Goal: Task Accomplishment & Management: Use online tool/utility

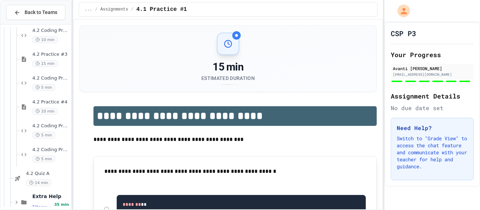
scroll to position [378, 0]
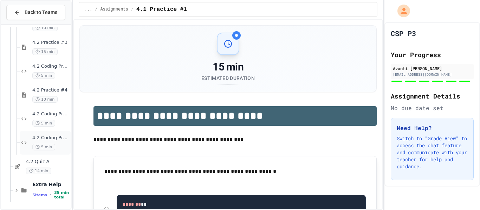
click at [40, 138] on span "4.2 Coding Practice #5" at bounding box center [50, 138] width 37 height 6
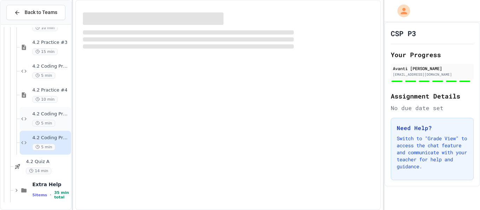
scroll to position [370, 0]
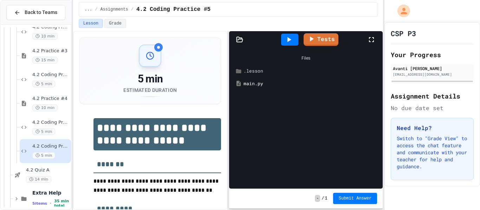
click at [244, 73] on div ".lesson" at bounding box center [310, 71] width 135 height 7
click at [255, 83] on div "instructions.md" at bounding box center [314, 83] width 130 height 7
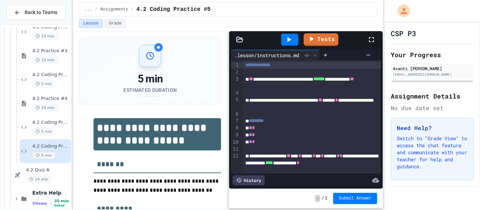
scroll to position [2, 0]
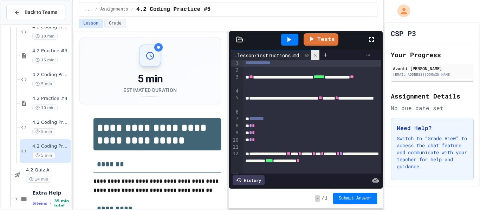
click at [318, 56] on icon at bounding box center [315, 55] width 5 height 5
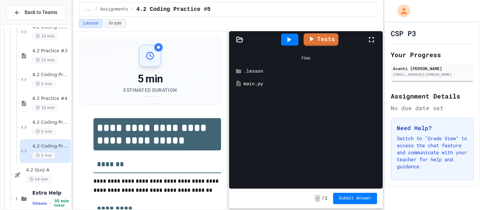
click at [259, 83] on div "main.py" at bounding box center [310, 83] width 135 height 7
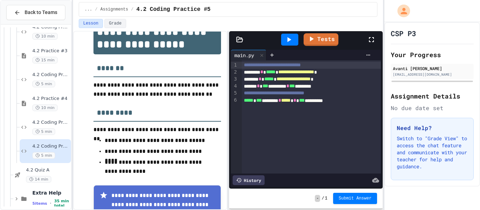
scroll to position [97, 0]
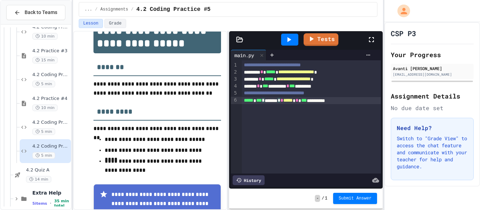
click at [272, 102] on div "**********" at bounding box center [311, 100] width 139 height 7
click at [291, 38] on icon at bounding box center [289, 39] width 8 height 8
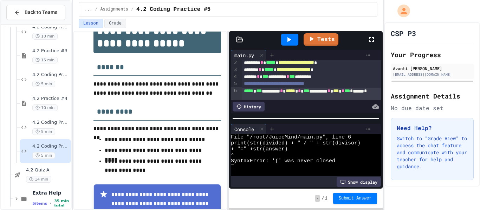
scroll to position [10, 0]
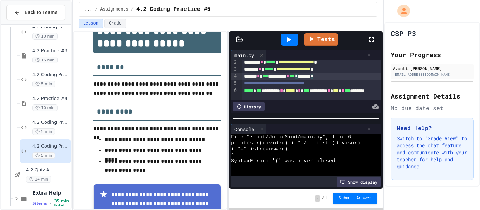
click at [362, 80] on div "**********" at bounding box center [311, 76] width 139 height 7
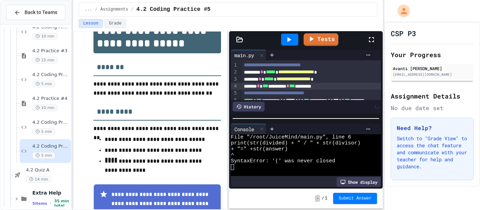
scroll to position [13, 0]
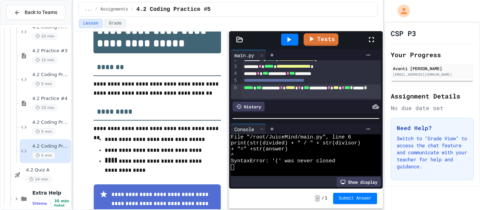
click at [281, 99] on div "**********" at bounding box center [311, 74] width 139 height 52
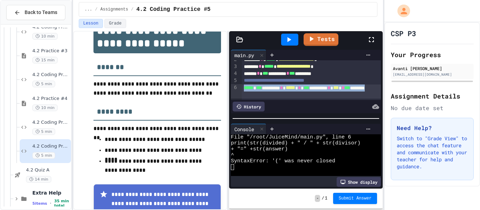
scroll to position [5, 0]
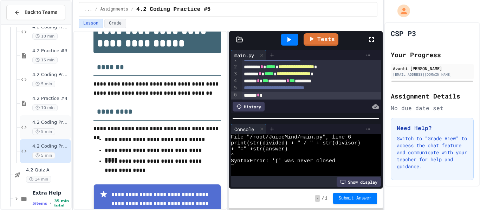
click at [59, 129] on div "5 min" at bounding box center [50, 132] width 37 height 7
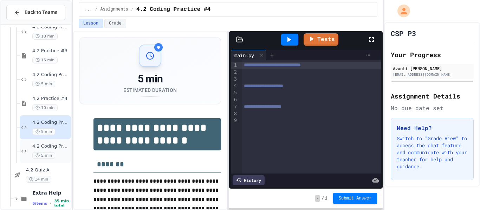
click at [38, 144] on span "4.2 Coding Practice #5" at bounding box center [50, 147] width 37 height 6
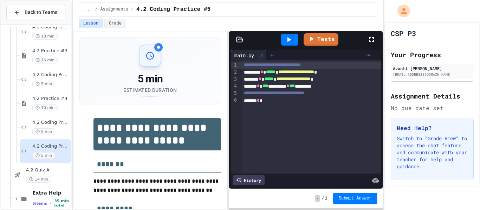
click at [280, 106] on div "**********" at bounding box center [311, 116] width 139 height 113
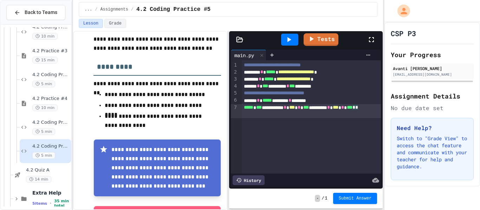
scroll to position [228, 0]
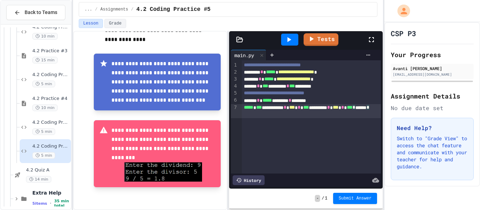
click at [289, 44] on icon at bounding box center [289, 39] width 8 height 8
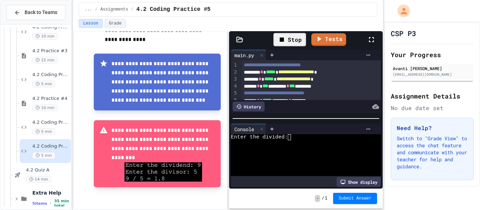
click at [290, 140] on textarea "Terminal input" at bounding box center [289, 138] width 3 height 6
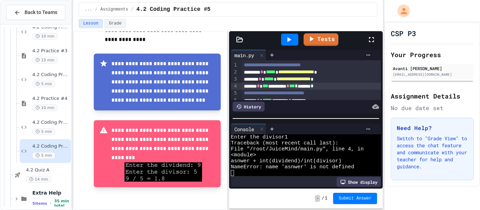
click at [343, 87] on div "**********" at bounding box center [311, 86] width 139 height 7
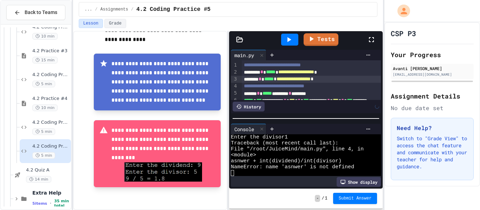
click at [293, 35] on div at bounding box center [289, 40] width 17 height 12
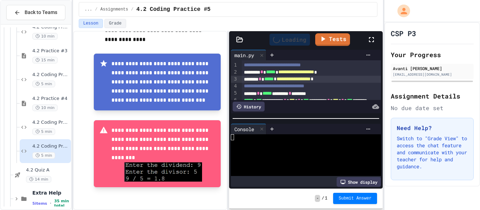
scroll to position [0, 0]
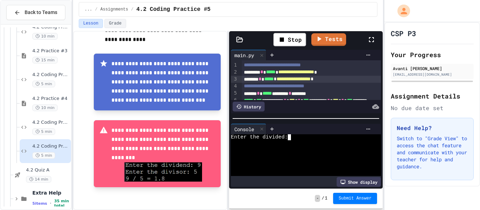
click at [288, 138] on textarea "Terminal input" at bounding box center [289, 138] width 3 height 6
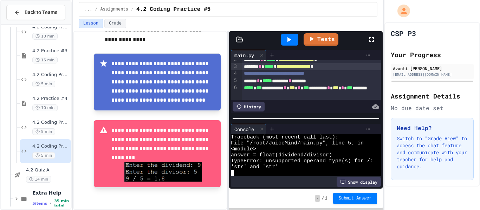
scroll to position [12, 0]
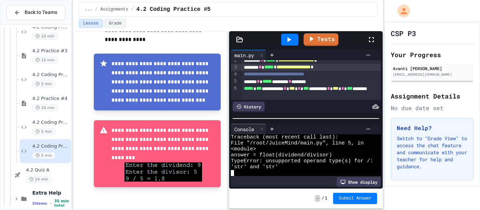
click at [272, 81] on span "*****" at bounding box center [266, 81] width 9 height 5
click at [285, 37] on icon at bounding box center [289, 39] width 8 height 8
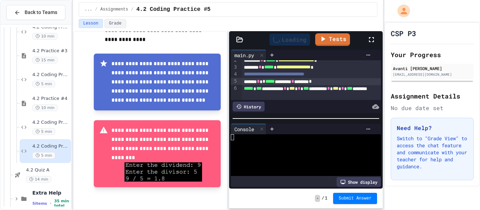
scroll to position [0, 0]
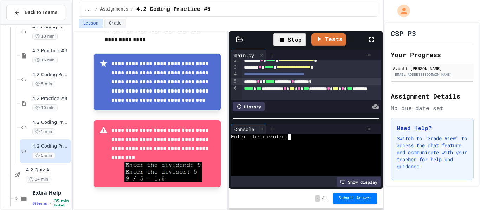
click at [295, 135] on div "Enter the divided:" at bounding box center [302, 138] width 142 height 6
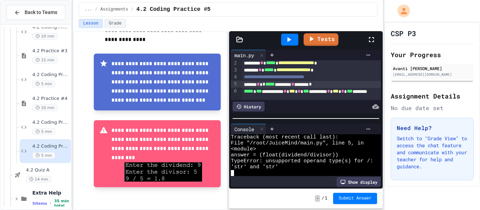
scroll to position [13, 0]
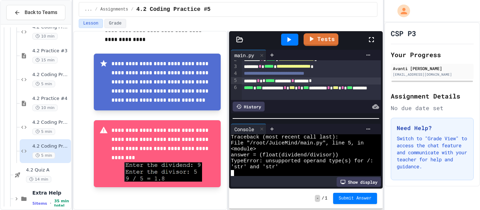
click at [341, 81] on div "****** * * ***** ********* * ******** *" at bounding box center [311, 81] width 139 height 7
click at [285, 42] on icon at bounding box center [289, 39] width 8 height 8
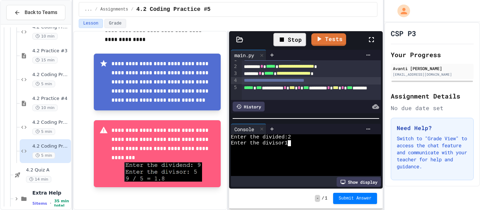
scroll to position [24, 0]
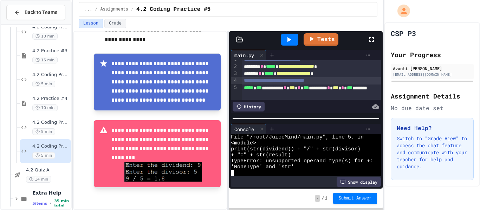
click at [289, 89] on div "**********" at bounding box center [311, 92] width 139 height 14
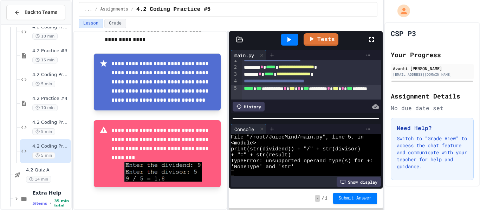
scroll to position [22, 0]
click at [65, 131] on div "5 min" at bounding box center [50, 132] width 37 height 7
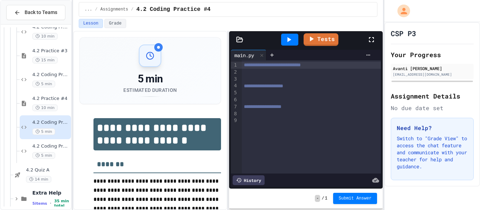
click at [301, 74] on div at bounding box center [311, 72] width 139 height 7
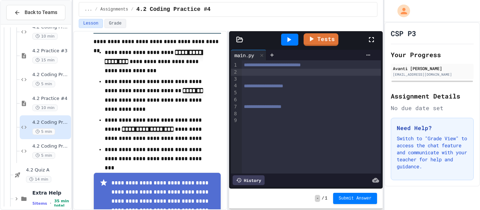
scroll to position [214, 0]
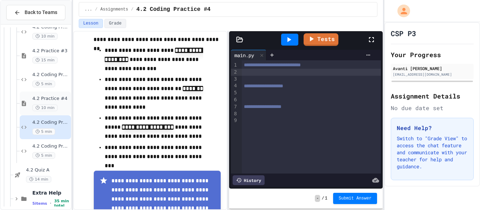
click at [44, 105] on span "10 min" at bounding box center [44, 108] width 25 height 7
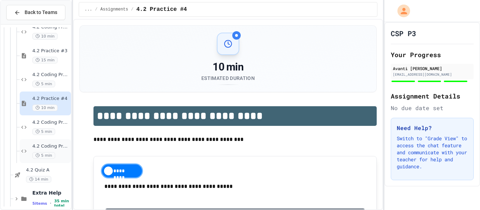
click at [56, 149] on span "4.2 Coding Practice #5" at bounding box center [50, 147] width 37 height 6
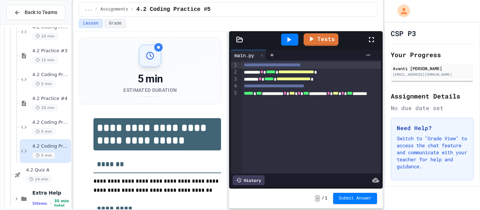
click at [342, 82] on div "**********" at bounding box center [311, 79] width 139 height 7
click at [295, 42] on div at bounding box center [289, 40] width 17 height 12
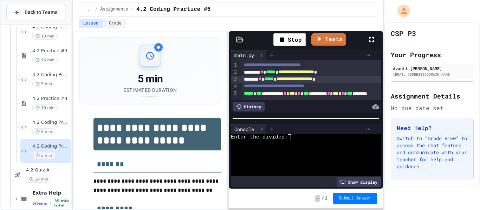
click at [306, 145] on div at bounding box center [302, 144] width 142 height 6
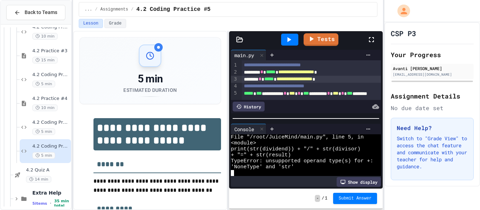
scroll to position [6, 0]
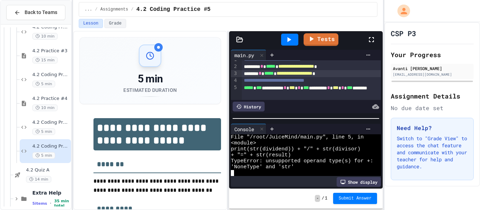
click at [370, 38] on icon at bounding box center [371, 39] width 5 height 5
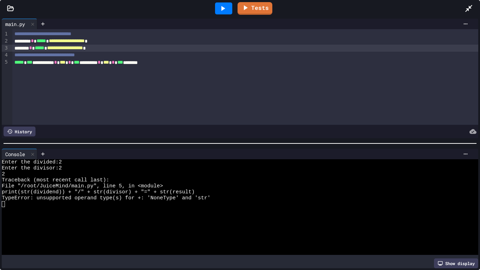
scroll to position [0, 0]
click at [201, 66] on div "**********" at bounding box center [245, 77] width 466 height 96
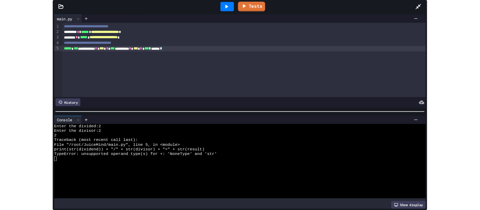
scroll to position [319, 0]
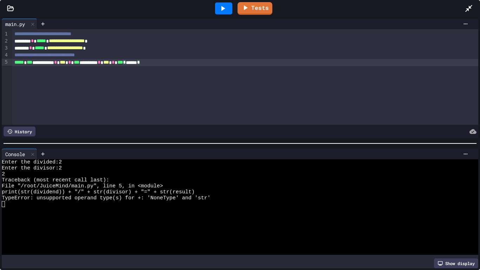
click at [101, 199] on span "TypeError: unsupported operand type(s) for +: 'NoneType' and 'str'" at bounding box center [106, 198] width 209 height 6
click at [126, 210] on div at bounding box center [237, 216] width 471 height 6
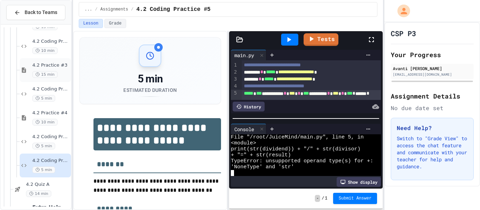
scroll to position [364, 0]
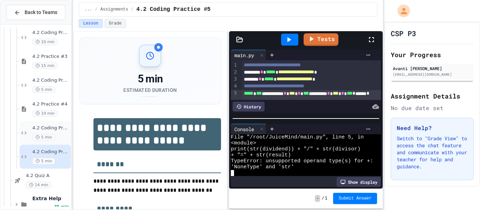
click at [27, 126] on div "4.2 Coding Practice #4 5 min" at bounding box center [45, 133] width 51 height 24
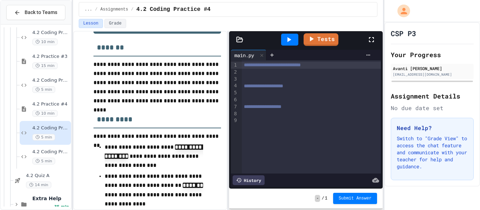
scroll to position [119, 0]
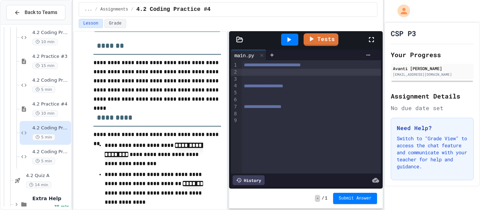
click at [267, 75] on div at bounding box center [311, 72] width 139 height 7
click at [255, 96] on div at bounding box center [311, 93] width 139 height 7
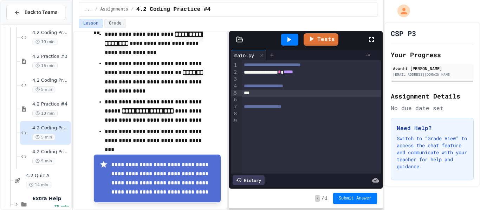
scroll to position [229, 0]
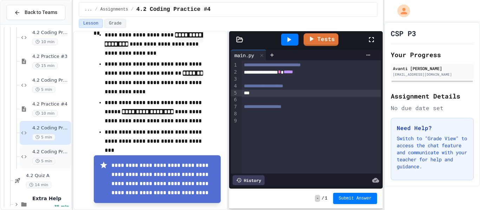
click at [40, 158] on span "5 min" at bounding box center [43, 161] width 23 height 7
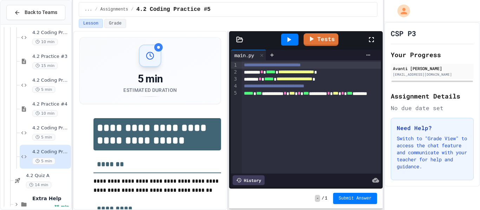
click at [296, 94] on div "**********" at bounding box center [311, 97] width 139 height 14
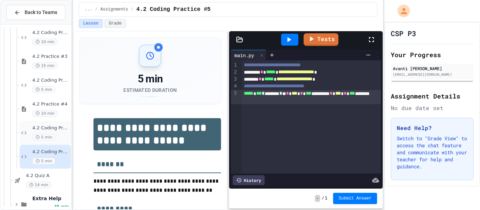
click at [60, 133] on div "4.2 Coding Practice #4 5 min" at bounding box center [50, 132] width 37 height 15
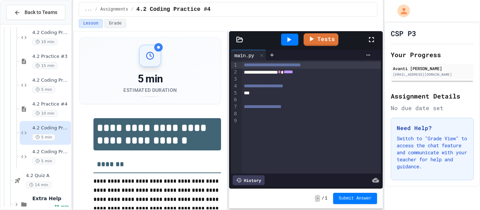
click at [297, 90] on div "***" at bounding box center [311, 93] width 139 height 7
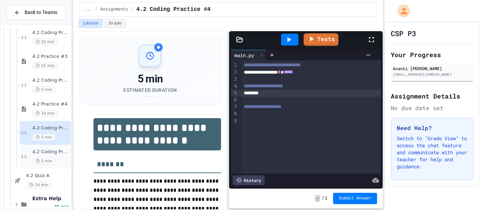
click at [51, 145] on div "4.2 Coding Practice #5 5 min" at bounding box center [45, 157] width 51 height 24
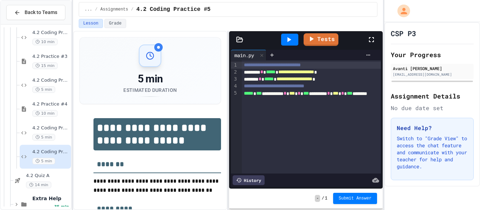
click at [295, 34] on div at bounding box center [289, 40] width 17 height 12
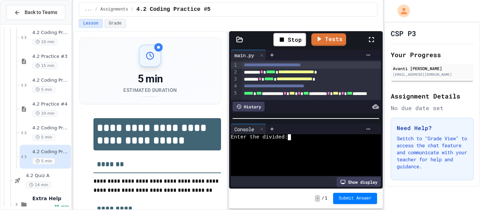
click at [289, 138] on textarea "Terminal input" at bounding box center [289, 138] width 3 height 6
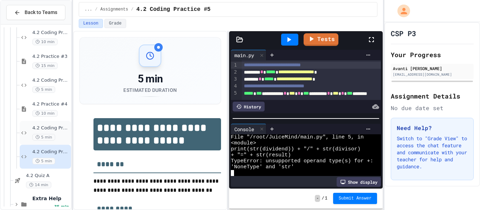
click at [34, 138] on span "5 min" at bounding box center [43, 137] width 23 height 7
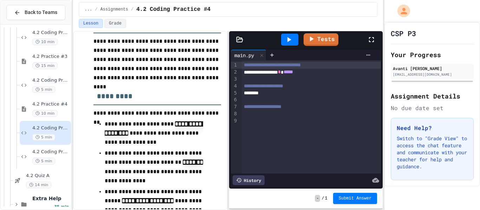
scroll to position [141, 0]
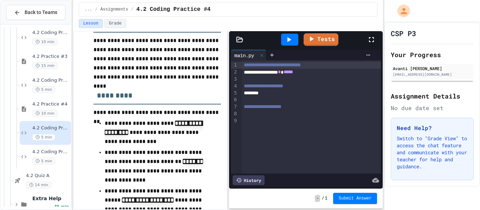
click at [277, 95] on div "********" at bounding box center [311, 93] width 139 height 7
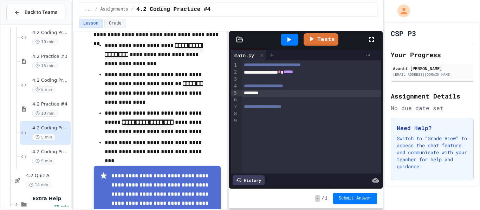
scroll to position [220, 0]
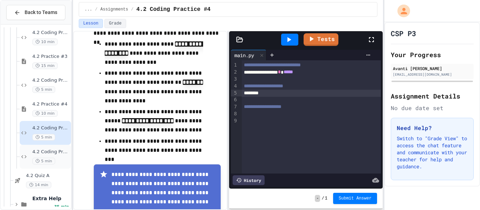
click at [64, 151] on span "4.2 Coding Practice #5" at bounding box center [50, 152] width 37 height 6
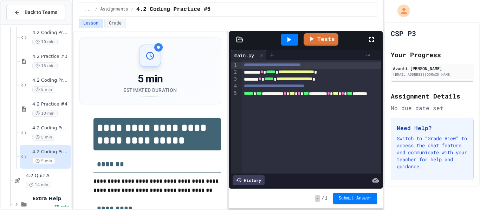
click at [292, 38] on icon at bounding box center [289, 39] width 8 height 8
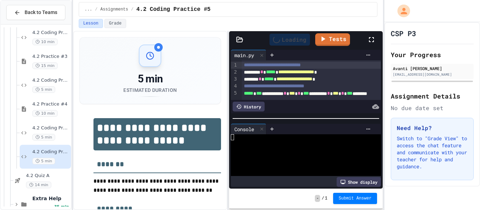
scroll to position [6, 0]
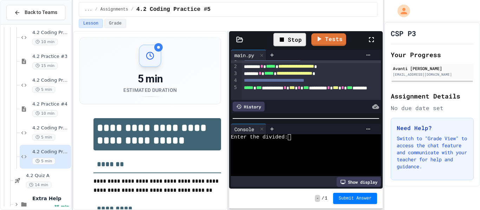
click at [291, 138] on div "Enter the divided:" at bounding box center [302, 138] width 142 height 6
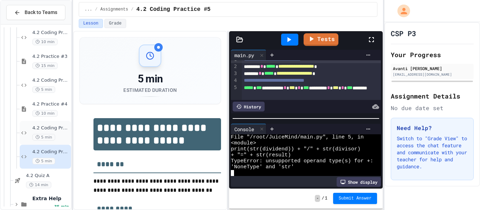
click at [64, 130] on span "4.2 Coding Practice #4" at bounding box center [50, 128] width 37 height 6
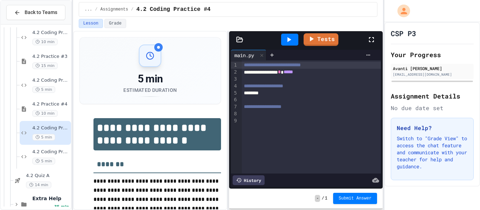
click at [278, 99] on div at bounding box center [311, 100] width 139 height 7
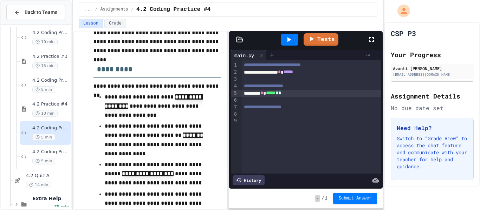
scroll to position [168, 0]
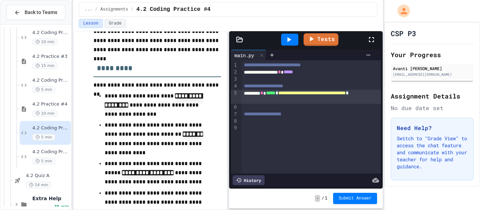
click at [272, 128] on div at bounding box center [311, 128] width 139 height 7
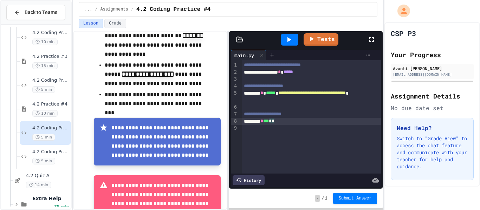
scroll to position [267, 0]
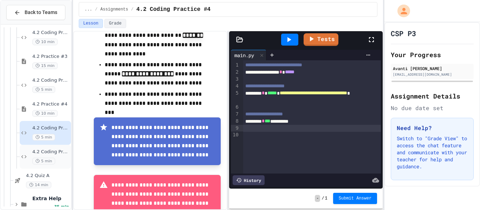
click at [32, 158] on div "5 min" at bounding box center [50, 161] width 37 height 7
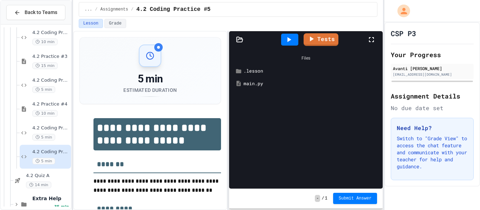
click at [294, 40] on div at bounding box center [289, 40] width 17 height 12
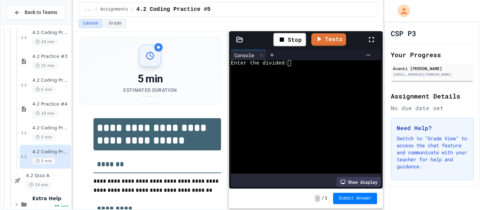
click at [289, 63] on textarea "Terminal input" at bounding box center [289, 63] width 3 height 6
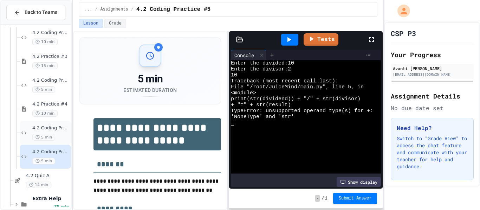
click at [42, 128] on span "4.2 Coding Practice #4" at bounding box center [50, 128] width 37 height 6
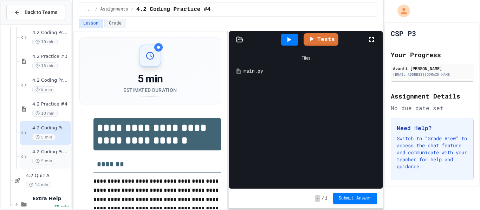
click at [47, 149] on span "4.2 Coding Practice #5" at bounding box center [50, 152] width 37 height 6
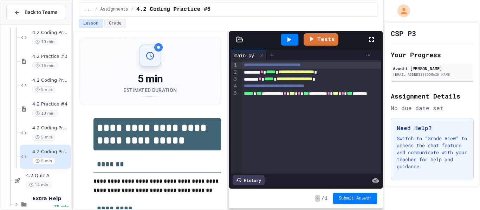
click at [283, 37] on div at bounding box center [289, 40] width 17 height 12
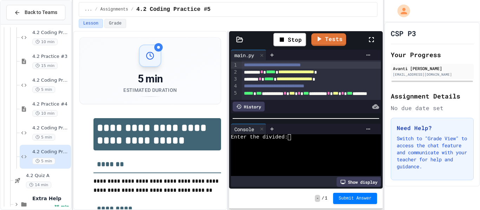
click at [289, 139] on textarea "Terminal input" at bounding box center [289, 138] width 3 height 6
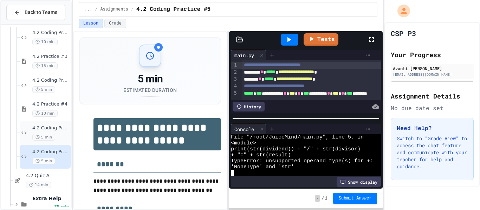
click at [53, 134] on div "5 min" at bounding box center [50, 137] width 37 height 7
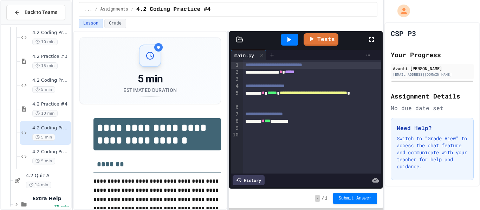
click at [323, 122] on div "**********" at bounding box center [312, 121] width 138 height 7
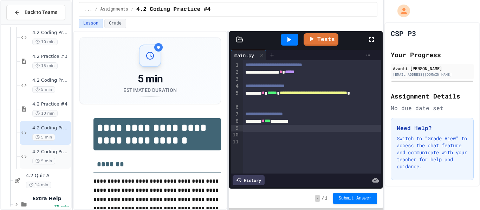
click at [61, 149] on div "4.2 Coding Practice #5 5 min" at bounding box center [45, 157] width 51 height 24
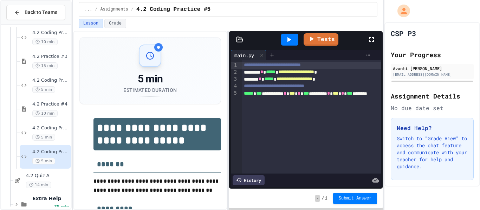
click at [351, 80] on div "**********" at bounding box center [311, 79] width 139 height 7
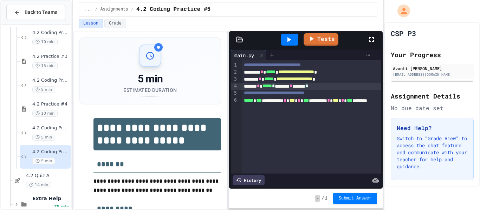
click at [292, 35] on icon at bounding box center [289, 39] width 8 height 8
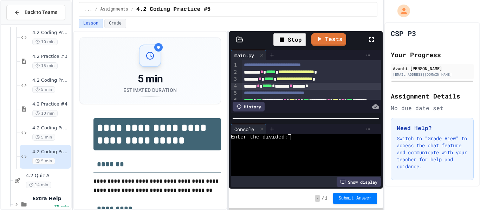
click at [278, 143] on div at bounding box center [302, 144] width 142 height 6
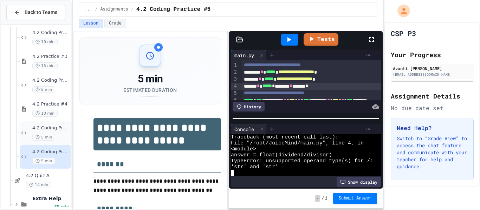
click at [57, 128] on span "4.2 Coding Practice #4" at bounding box center [50, 128] width 37 height 6
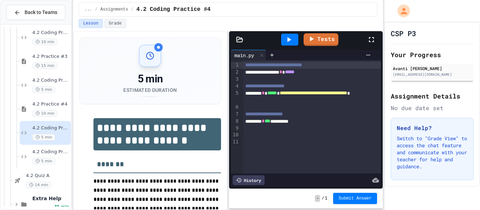
click at [326, 125] on div at bounding box center [312, 128] width 138 height 7
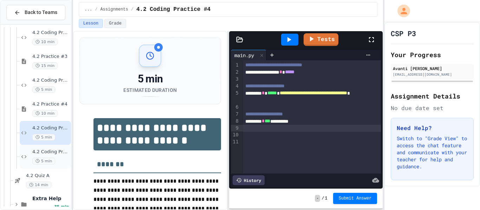
click at [61, 146] on div "4.2 Coding Practice #5 5 min" at bounding box center [45, 157] width 51 height 24
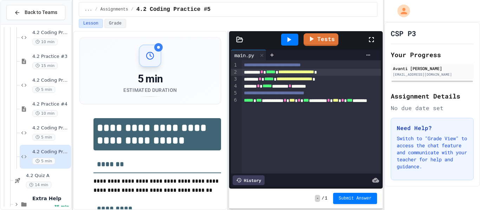
click at [275, 74] on span "*****" at bounding box center [270, 72] width 9 height 5
click at [291, 86] on span "*" at bounding box center [289, 86] width 3 height 5
click at [294, 43] on div at bounding box center [289, 40] width 17 height 12
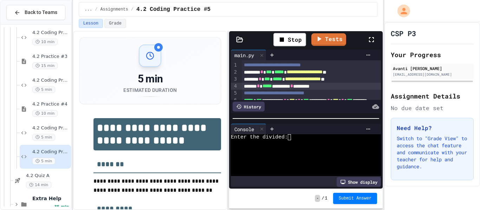
click at [298, 141] on div at bounding box center [302, 144] width 142 height 6
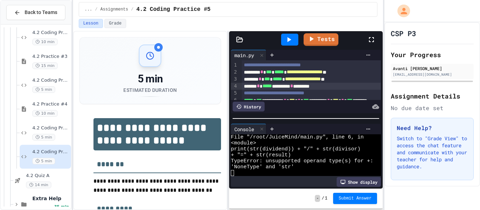
click at [317, 86] on div "****** * ***** ********* * ********" at bounding box center [311, 86] width 139 height 7
click at [67, 133] on div "4.2 Coding Practice #4 5 min" at bounding box center [50, 132] width 37 height 15
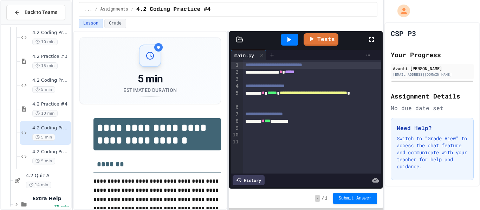
click at [326, 128] on div at bounding box center [312, 128] width 138 height 7
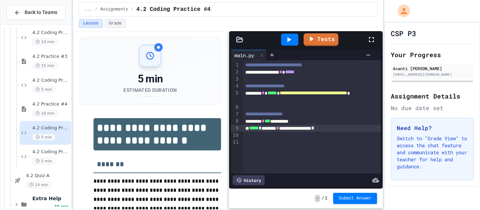
click at [297, 34] on div at bounding box center [289, 40] width 17 height 12
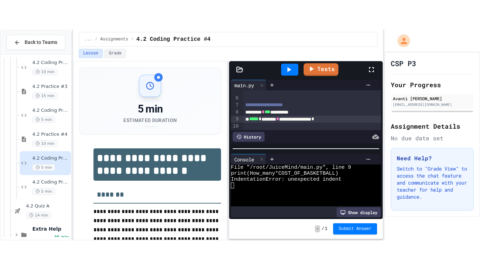
scroll to position [40, 0]
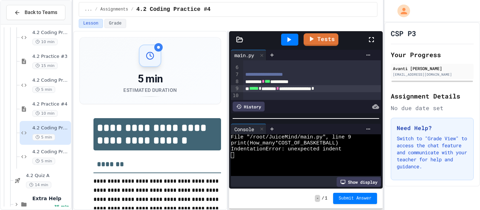
click at [339, 91] on div "**********" at bounding box center [312, 88] width 138 height 7
click at [374, 39] on icon at bounding box center [371, 39] width 8 height 8
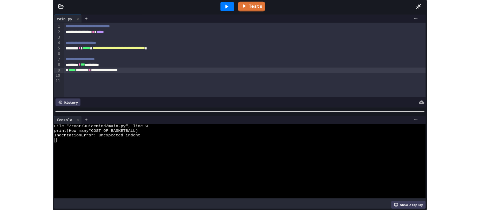
scroll to position [319, 0]
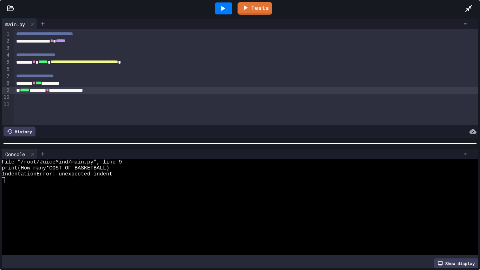
click at [205, 89] on div "**********" at bounding box center [246, 90] width 464 height 7
click at [220, 6] on icon at bounding box center [222, 8] width 8 height 8
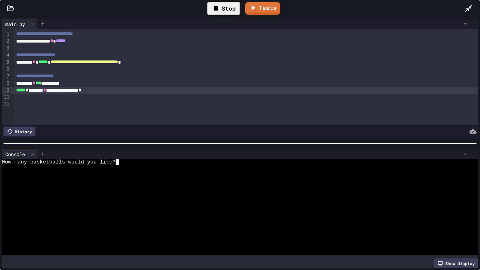
click at [135, 171] on div at bounding box center [237, 174] width 471 height 6
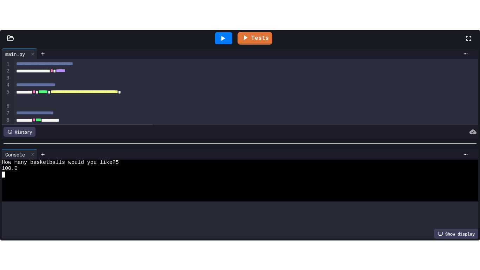
scroll to position [303, 0]
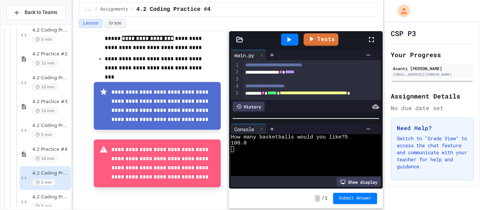
click at [364, 40] on div "Tests" at bounding box center [308, 39] width 117 height 19
click at [372, 43] on icon at bounding box center [371, 39] width 8 height 8
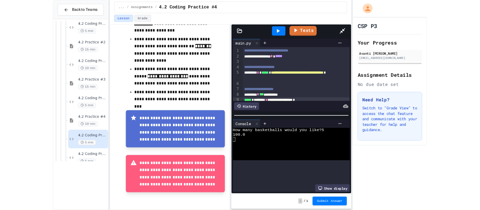
scroll to position [243, 0]
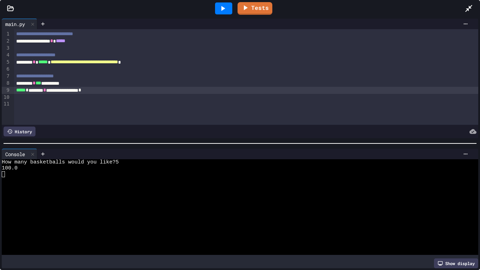
click at [148, 84] on div "**********" at bounding box center [246, 83] width 464 height 7
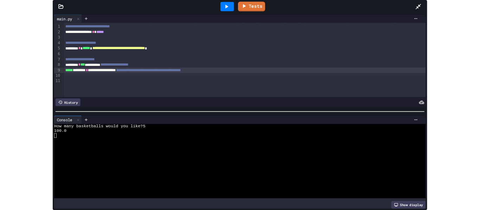
scroll to position [303, 0]
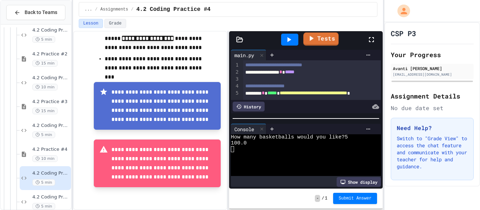
click at [322, 44] on link "Tests" at bounding box center [320, 39] width 35 height 13
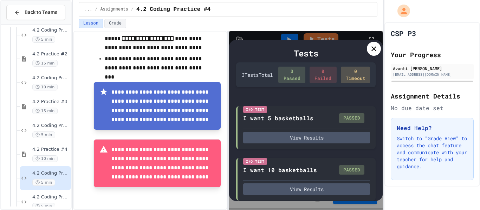
scroll to position [78, 0]
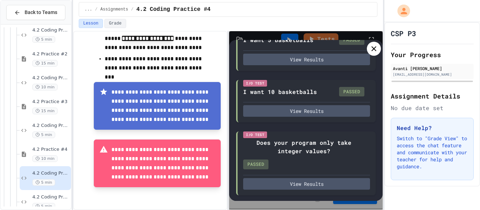
click at [372, 53] on div at bounding box center [374, 49] width 14 height 14
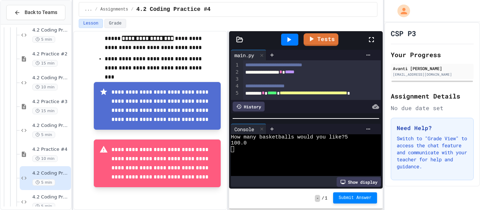
click at [347, 202] on button "Submit Answer" at bounding box center [355, 197] width 44 height 11
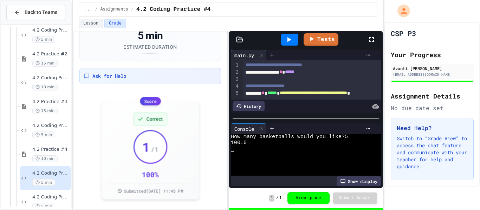
scroll to position [49, 0]
click at [51, 159] on span "10 min" at bounding box center [44, 159] width 25 height 7
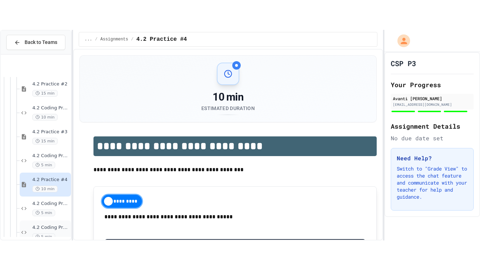
scroll to position [359, 0]
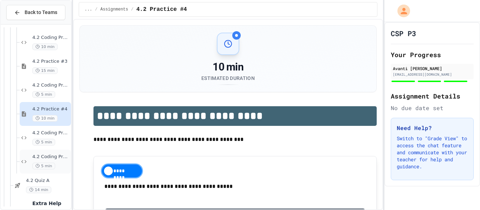
click at [53, 160] on span "4.2 Coding Practice #5" at bounding box center [50, 157] width 37 height 6
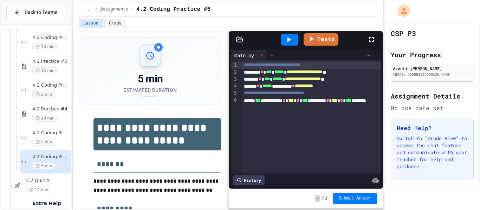
click at [283, 95] on span "**********" at bounding box center [274, 93] width 60 height 5
click at [374, 38] on icon at bounding box center [371, 39] width 5 height 5
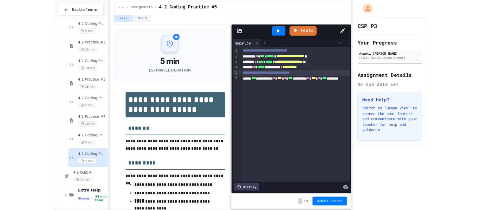
scroll to position [319, 0]
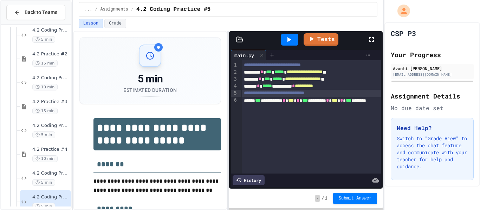
click at [367, 39] on icon at bounding box center [371, 39] width 8 height 8
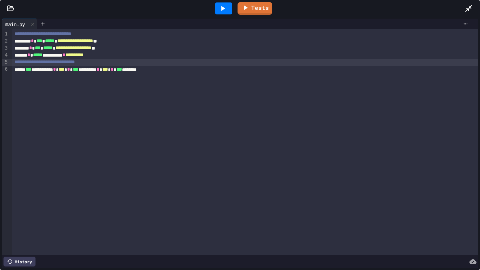
click at [231, 79] on div "**********" at bounding box center [245, 142] width 466 height 226
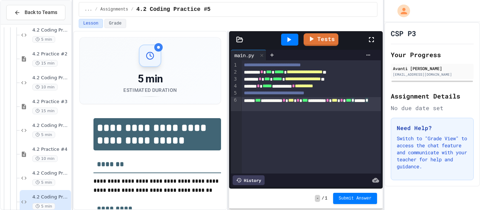
click at [368, 38] on icon at bounding box center [371, 39] width 8 height 8
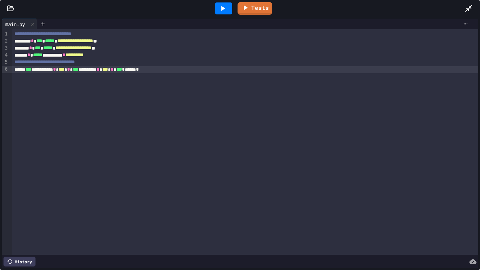
click at [65, 57] on span "*" at bounding box center [64, 54] width 3 height 5
click at [215, 4] on div at bounding box center [223, 8] width 17 height 12
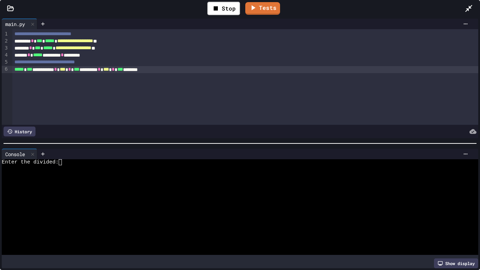
click at [158, 166] on div at bounding box center [237, 168] width 471 height 6
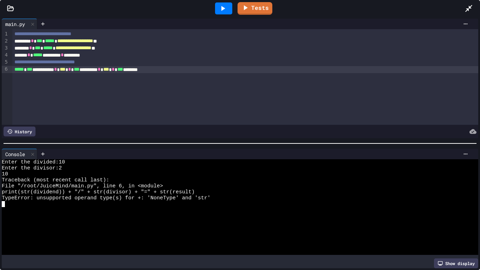
click at [65, 69] on span "***" at bounding box center [63, 69] width 6 height 5
click at [227, 6] on icon at bounding box center [222, 8] width 8 height 8
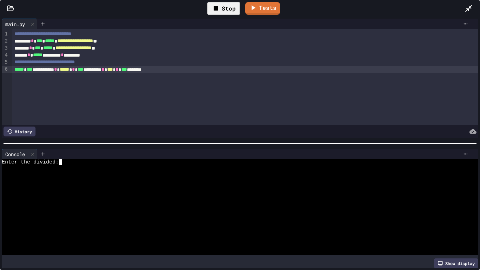
click at [156, 174] on div at bounding box center [237, 174] width 471 height 6
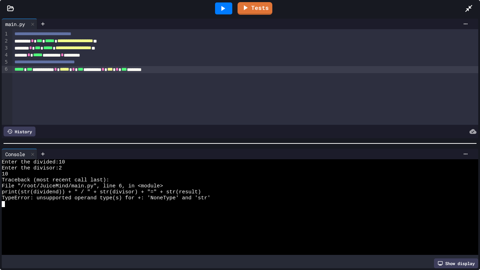
click at [113, 70] on span "***" at bounding box center [110, 69] width 6 height 5
click at [225, 7] on icon at bounding box center [222, 8] width 8 height 8
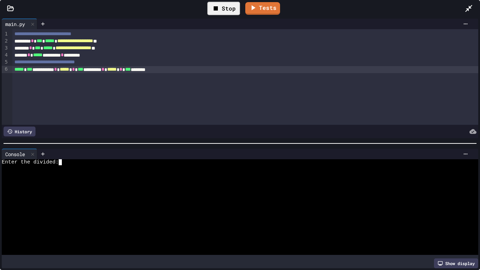
click at [138, 166] on div at bounding box center [237, 168] width 471 height 6
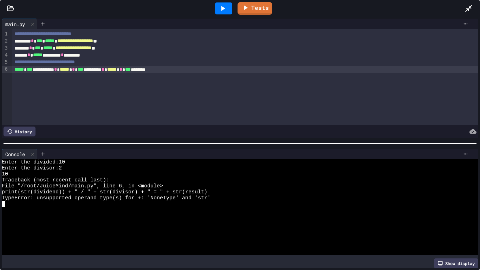
click at [66, 73] on div "**********" at bounding box center [245, 77] width 466 height 96
click at [192, 70] on div "**********" at bounding box center [245, 69] width 466 height 7
click at [217, 9] on div at bounding box center [223, 8] width 17 height 12
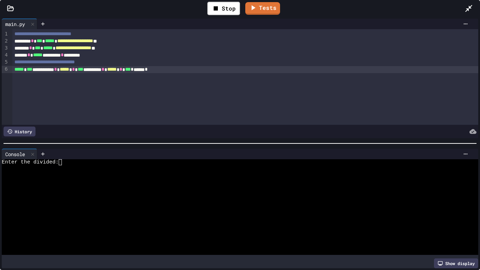
click at [142, 167] on div at bounding box center [237, 168] width 471 height 6
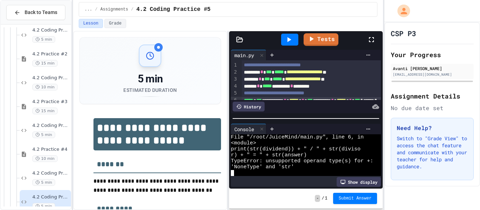
scroll to position [13, 0]
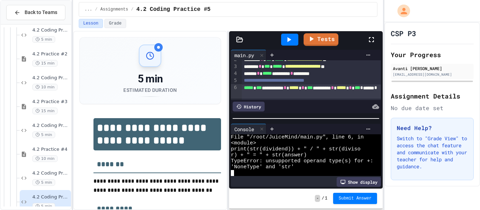
click at [367, 43] on icon at bounding box center [371, 39] width 8 height 8
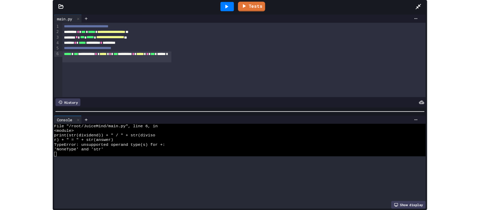
scroll to position [0, 0]
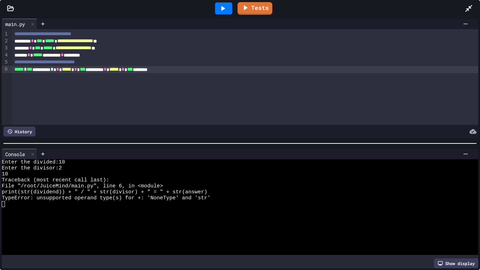
click at [70, 70] on div "**********" at bounding box center [245, 69] width 466 height 7
click at [198, 70] on div "**********" at bounding box center [245, 69] width 466 height 7
click at [230, 7] on div at bounding box center [223, 8] width 17 height 12
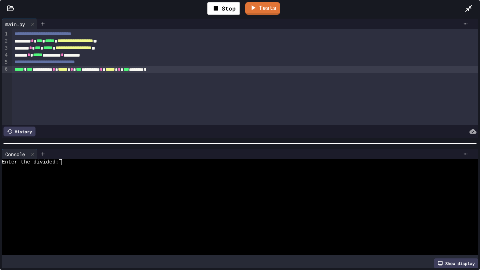
click at [216, 166] on div at bounding box center [237, 168] width 471 height 6
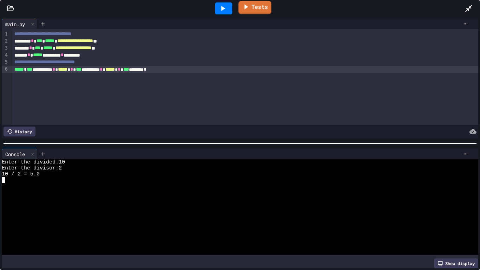
click at [258, 2] on link "Tests" at bounding box center [255, 7] width 33 height 13
click at [270, 11] on link "Tests" at bounding box center [255, 7] width 33 height 13
click at [250, 9] on link "Tests" at bounding box center [255, 7] width 34 height 13
click at [252, 11] on link "Tests" at bounding box center [255, 7] width 34 height 13
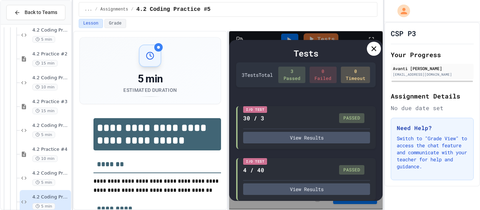
click at [373, 49] on icon at bounding box center [373, 48] width 5 height 5
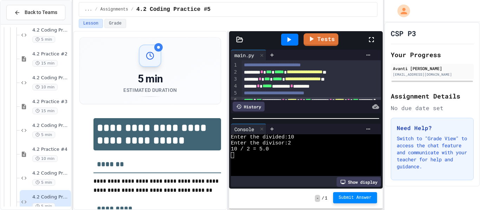
click at [343, 199] on span "Submit Answer" at bounding box center [355, 198] width 33 height 6
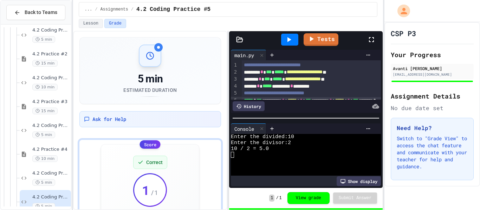
scroll to position [378, 0]
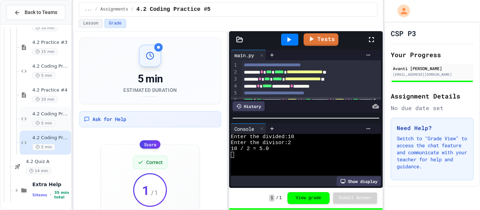
click at [54, 124] on div "5 min" at bounding box center [50, 123] width 37 height 7
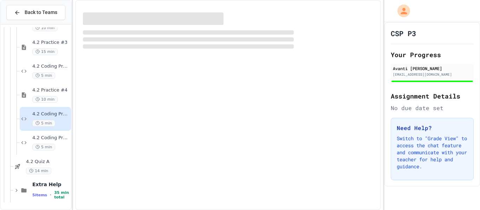
scroll to position [370, 0]
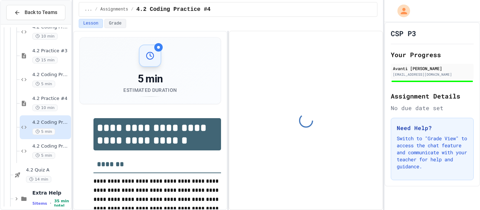
click at [57, 96] on span "4.2 Practice #4" at bounding box center [50, 99] width 37 height 6
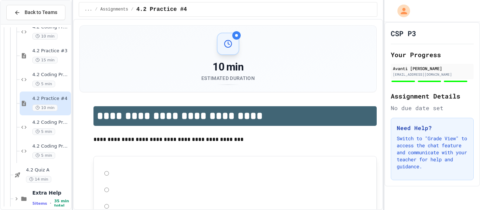
click at [58, 72] on span "4.2 Coding Practice #3" at bounding box center [50, 75] width 37 height 6
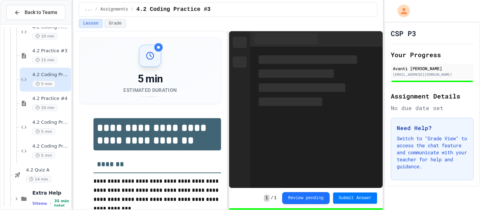
click at [58, 58] on div "15 min" at bounding box center [50, 60] width 37 height 7
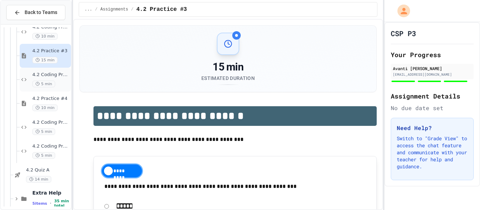
click at [58, 78] on div "4.2 Coding Practice #3 5 min" at bounding box center [50, 79] width 37 height 15
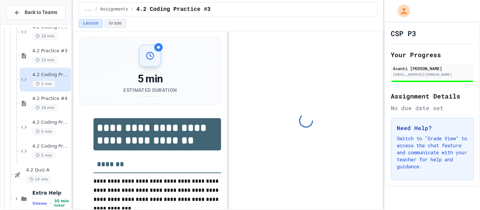
click at [59, 61] on div "15 min" at bounding box center [50, 60] width 37 height 7
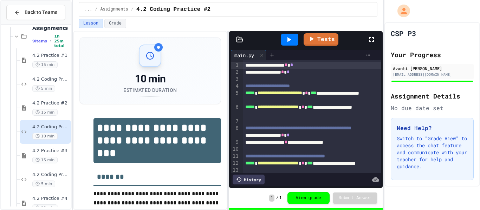
scroll to position [274, 0]
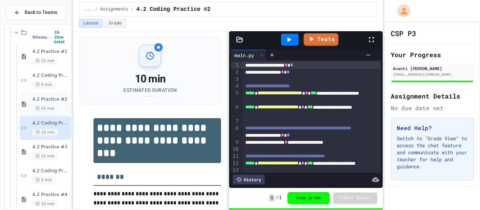
click at [58, 110] on div "15 min" at bounding box center [50, 108] width 37 height 7
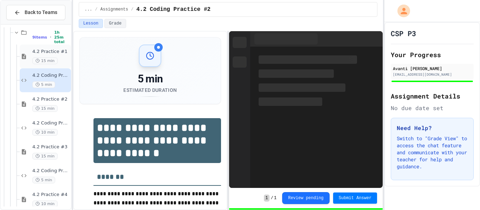
click at [60, 62] on div "15 min" at bounding box center [50, 61] width 37 height 7
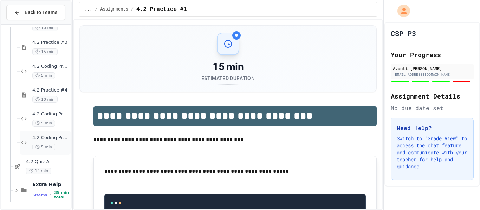
click at [59, 141] on div "4.2 Coding Practice #5 5 min" at bounding box center [50, 142] width 37 height 15
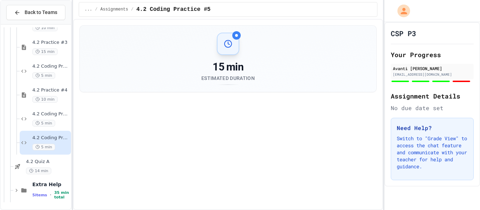
scroll to position [370, 0]
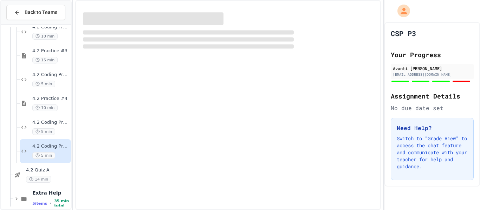
click at [61, 123] on span "4.2 Coding Practice #4" at bounding box center [50, 123] width 37 height 6
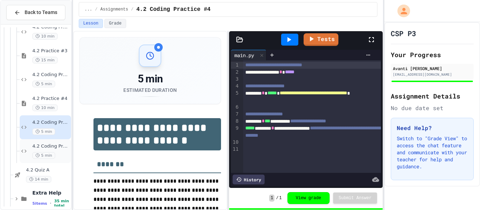
click at [61, 147] on span "4.2 Coding Practice #5" at bounding box center [50, 147] width 37 height 6
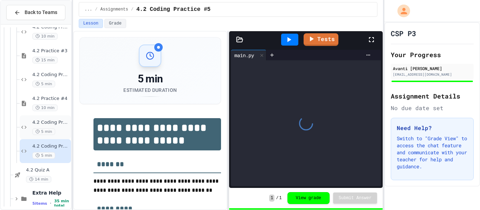
click at [60, 130] on div "5 min" at bounding box center [50, 132] width 37 height 7
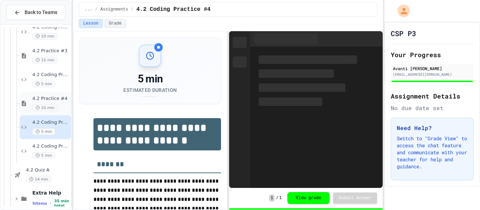
click at [60, 108] on div "10 min" at bounding box center [50, 108] width 37 height 7
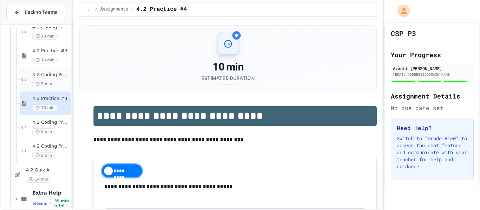
click at [62, 73] on span "4.2 Coding Practice #3" at bounding box center [50, 75] width 37 height 6
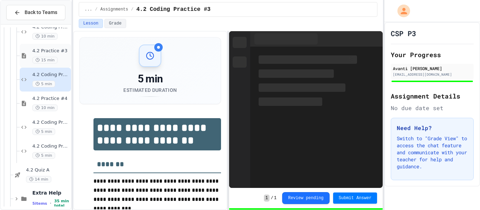
click at [65, 52] on span "4.2 Practice #3" at bounding box center [50, 51] width 37 height 6
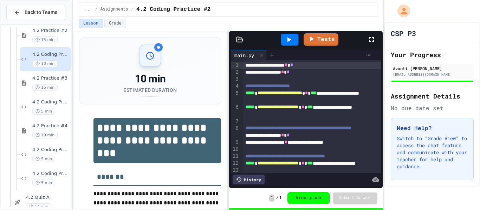
click at [60, 37] on div "15 min" at bounding box center [50, 40] width 37 height 7
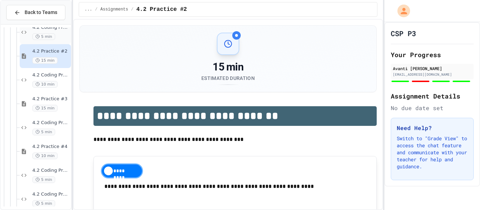
scroll to position [294, 0]
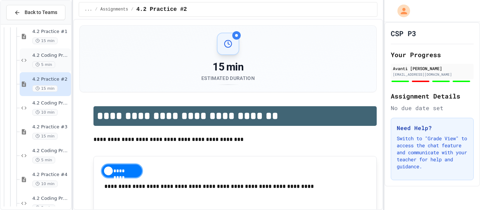
click at [58, 59] on div "4.2 Coding Practice #2 5 min" at bounding box center [50, 60] width 37 height 15
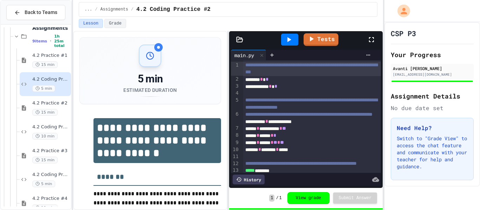
scroll to position [269, 0]
click at [58, 59] on div "4.2 Practice #1 15 min" at bounding box center [50, 60] width 37 height 15
